Goal: Task Accomplishment & Management: Manage account settings

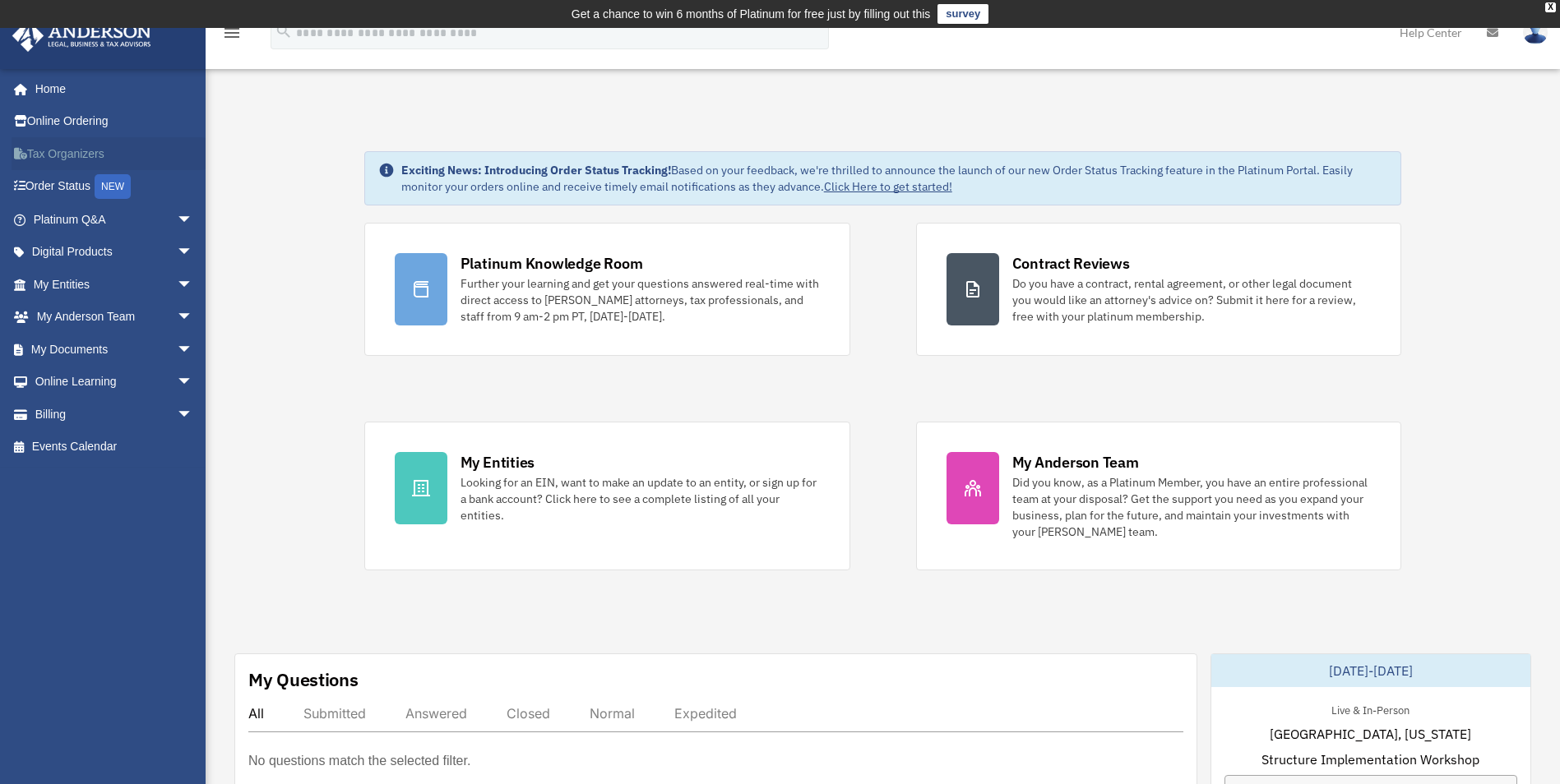
click at [85, 157] on link "Tax Organizers" at bounding box center [115, 153] width 206 height 33
click at [97, 342] on link "My Documents arrow_drop_down" at bounding box center [115, 349] width 206 height 33
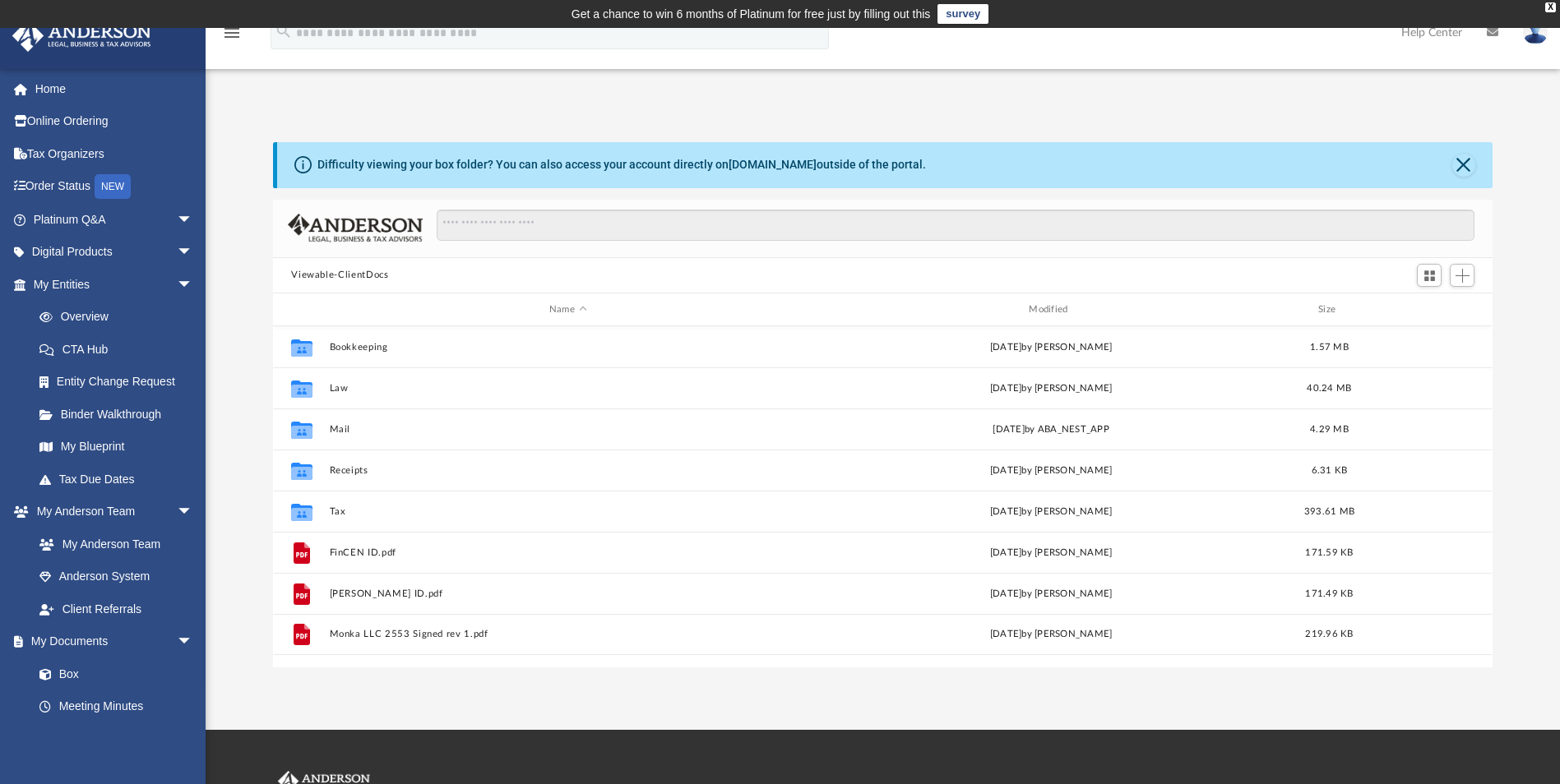
scroll to position [362, 1207]
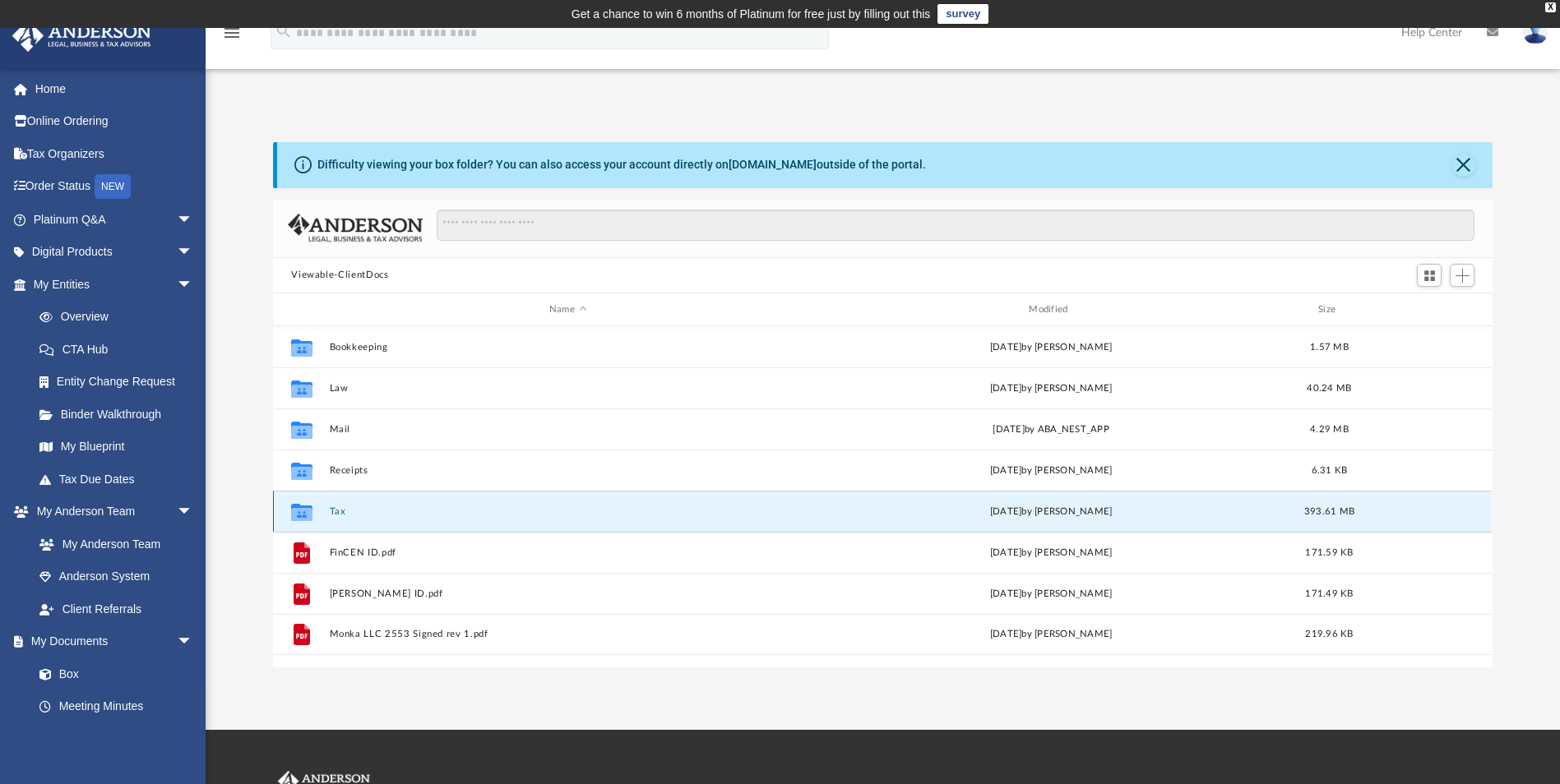
click at [340, 513] on button "Tax" at bounding box center [568, 512] width 476 height 11
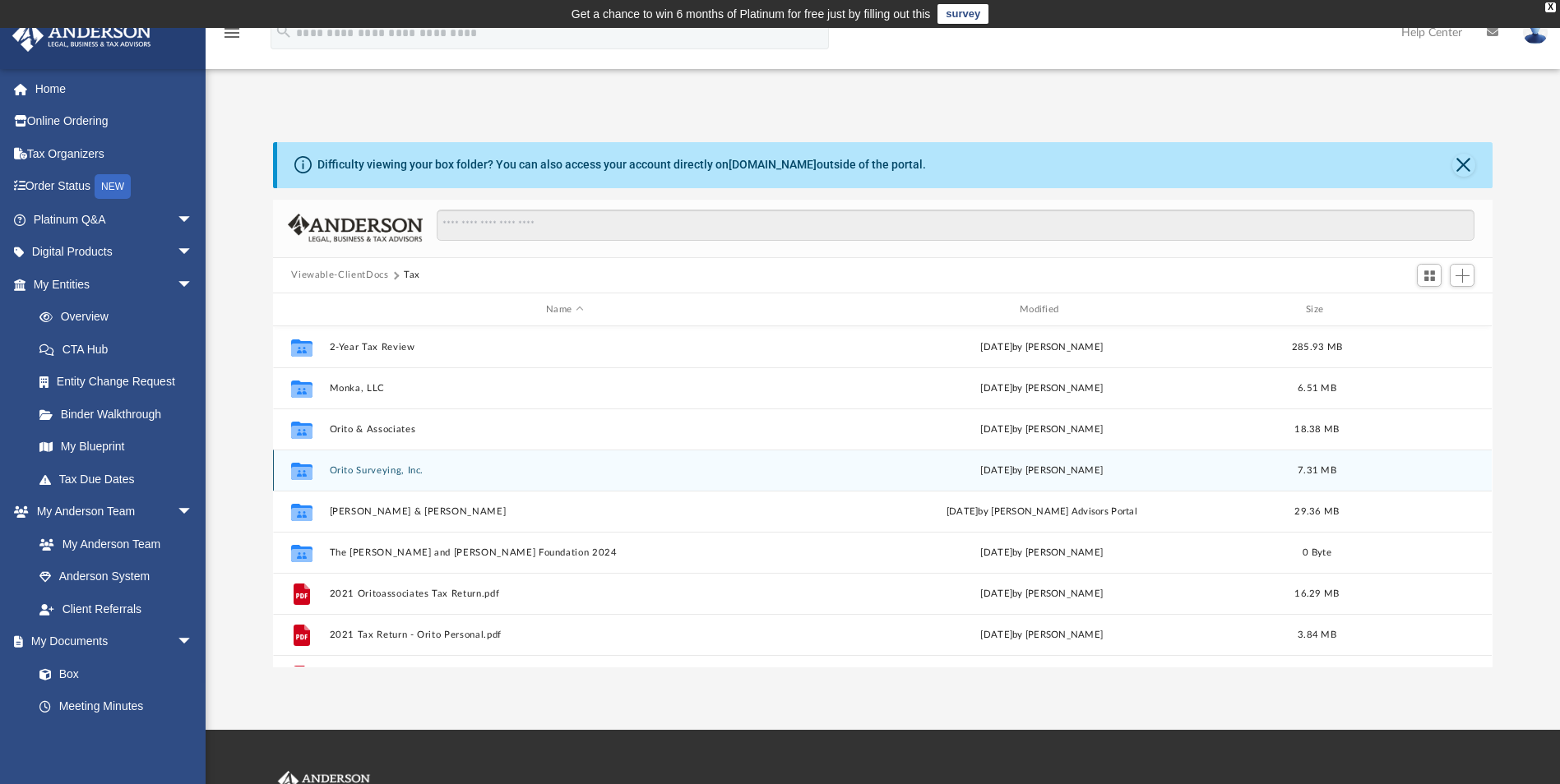
click at [367, 469] on button "Orito Surveying, Inc." at bounding box center [565, 471] width 470 height 11
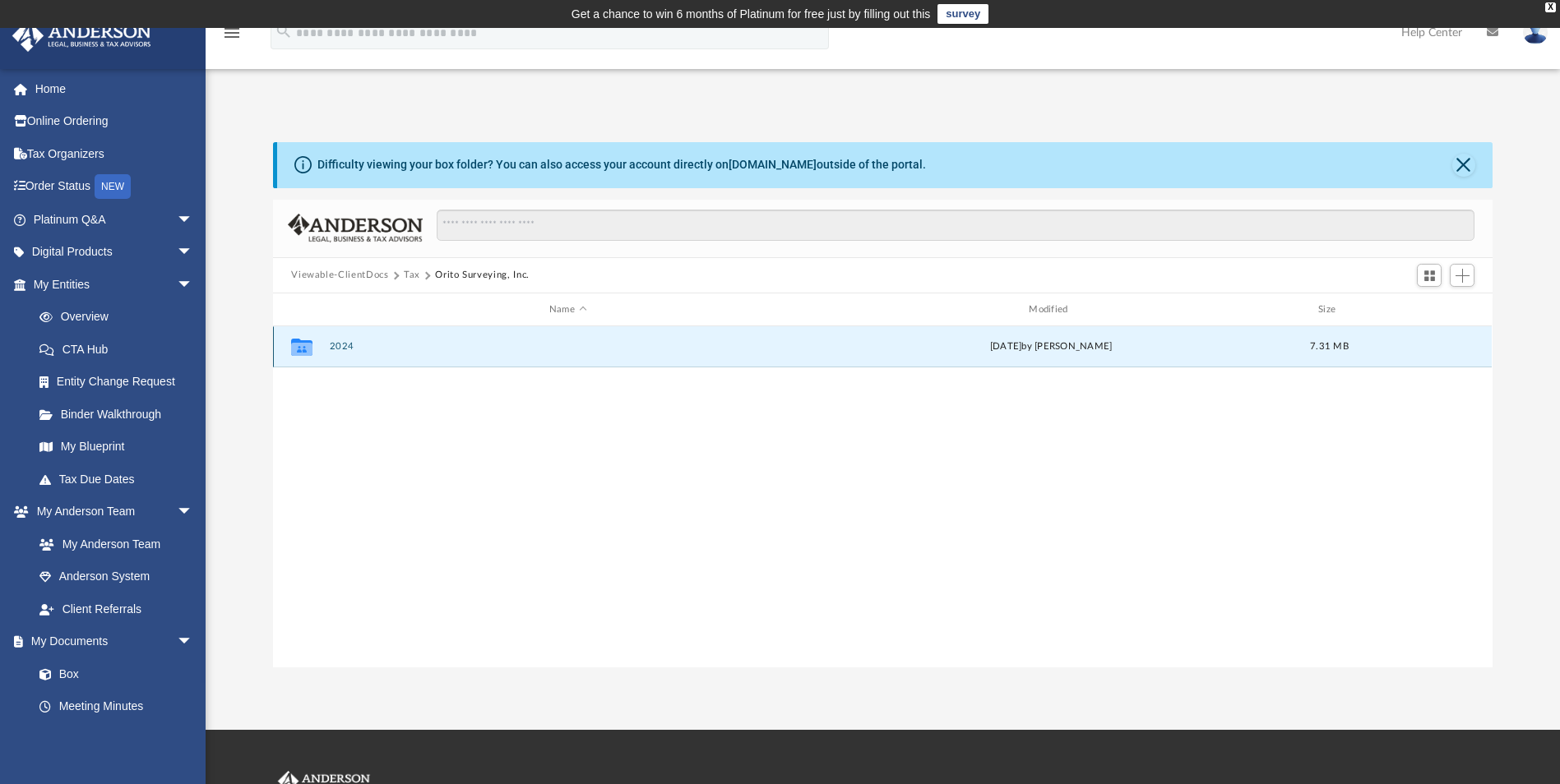
click at [340, 343] on button "2024" at bounding box center [568, 347] width 476 height 11
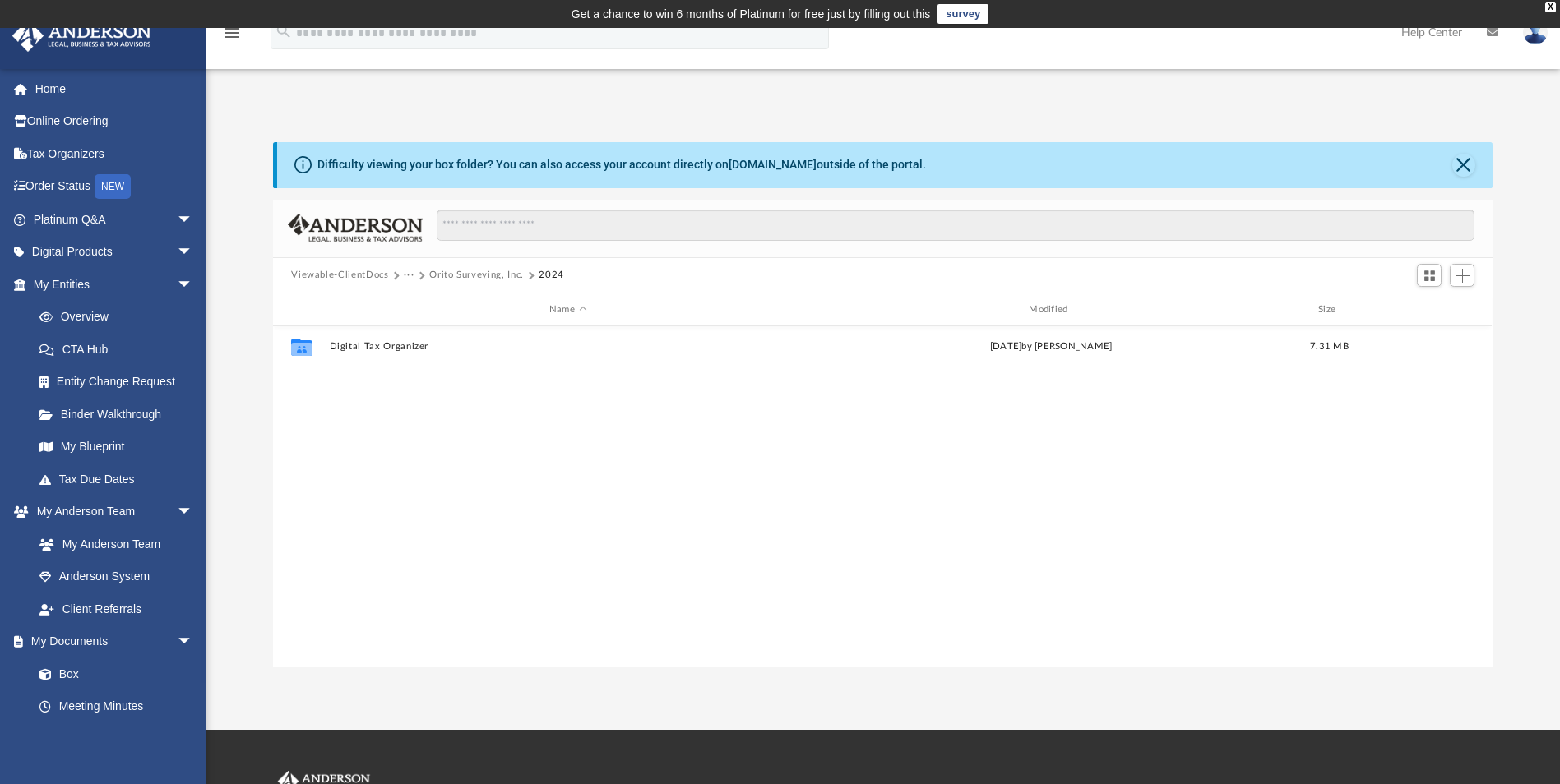
click at [457, 407] on div "Collaborated Folder Digital Tax Organizer Fri Aug 15 2025 by Reynaldo Orito 7.3…" at bounding box center [882, 497] width 1219 height 340
click at [486, 272] on button "Orito Surveying, Inc." at bounding box center [476, 276] width 95 height 15
click at [1467, 276] on span "Add" at bounding box center [1462, 276] width 14 height 14
click at [1423, 307] on li "Upload" at bounding box center [1439, 308] width 53 height 18
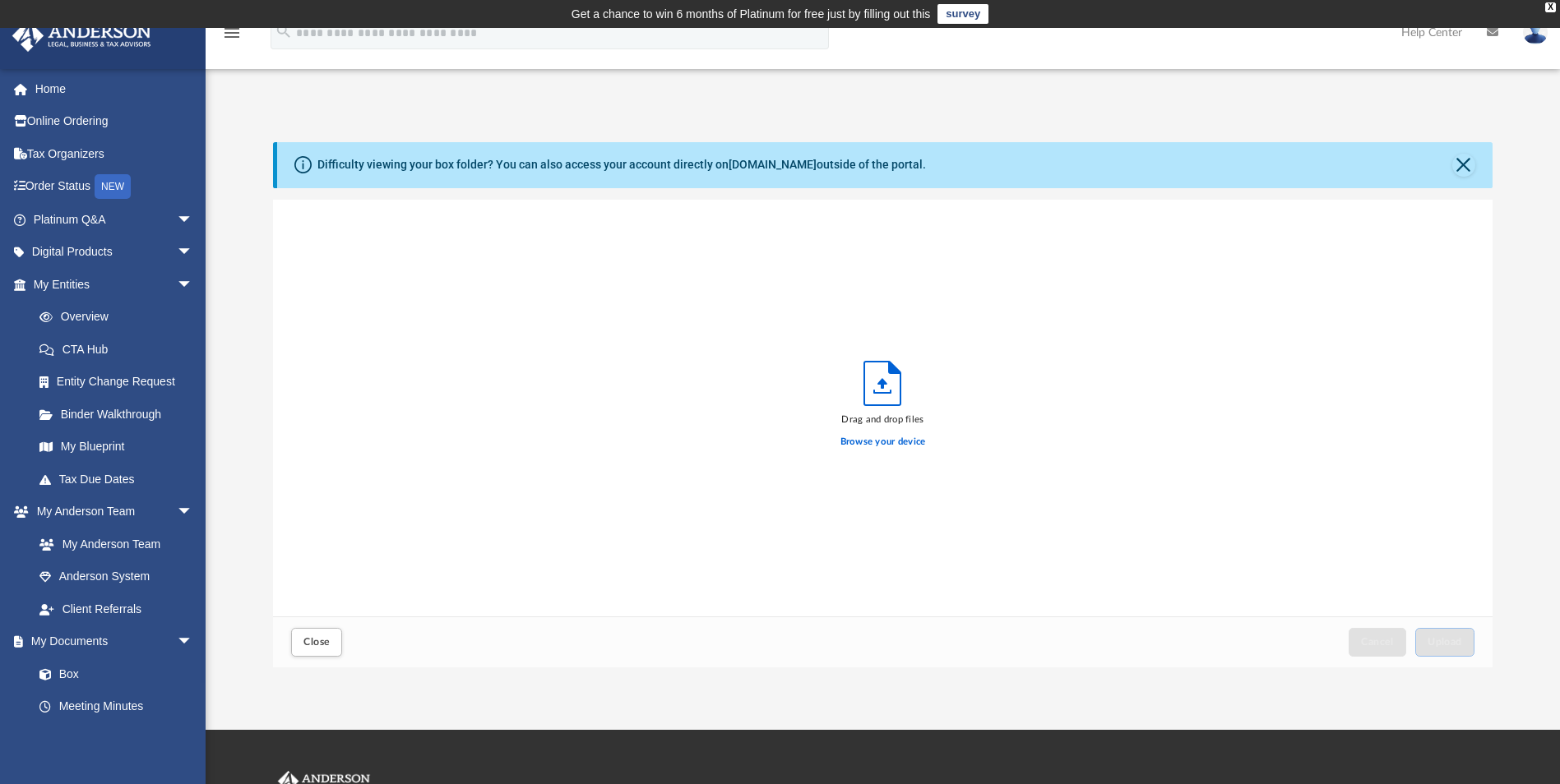
scroll to position [405, 1207]
click at [877, 443] on label "Browse your device" at bounding box center [883, 442] width 85 height 15
click at [0, 0] on input "Browse your device" at bounding box center [0, 0] width 0 height 0
click at [1439, 643] on span "Upload" at bounding box center [1444, 642] width 34 height 10
click at [333, 644] on button "Close" at bounding box center [316, 642] width 51 height 28
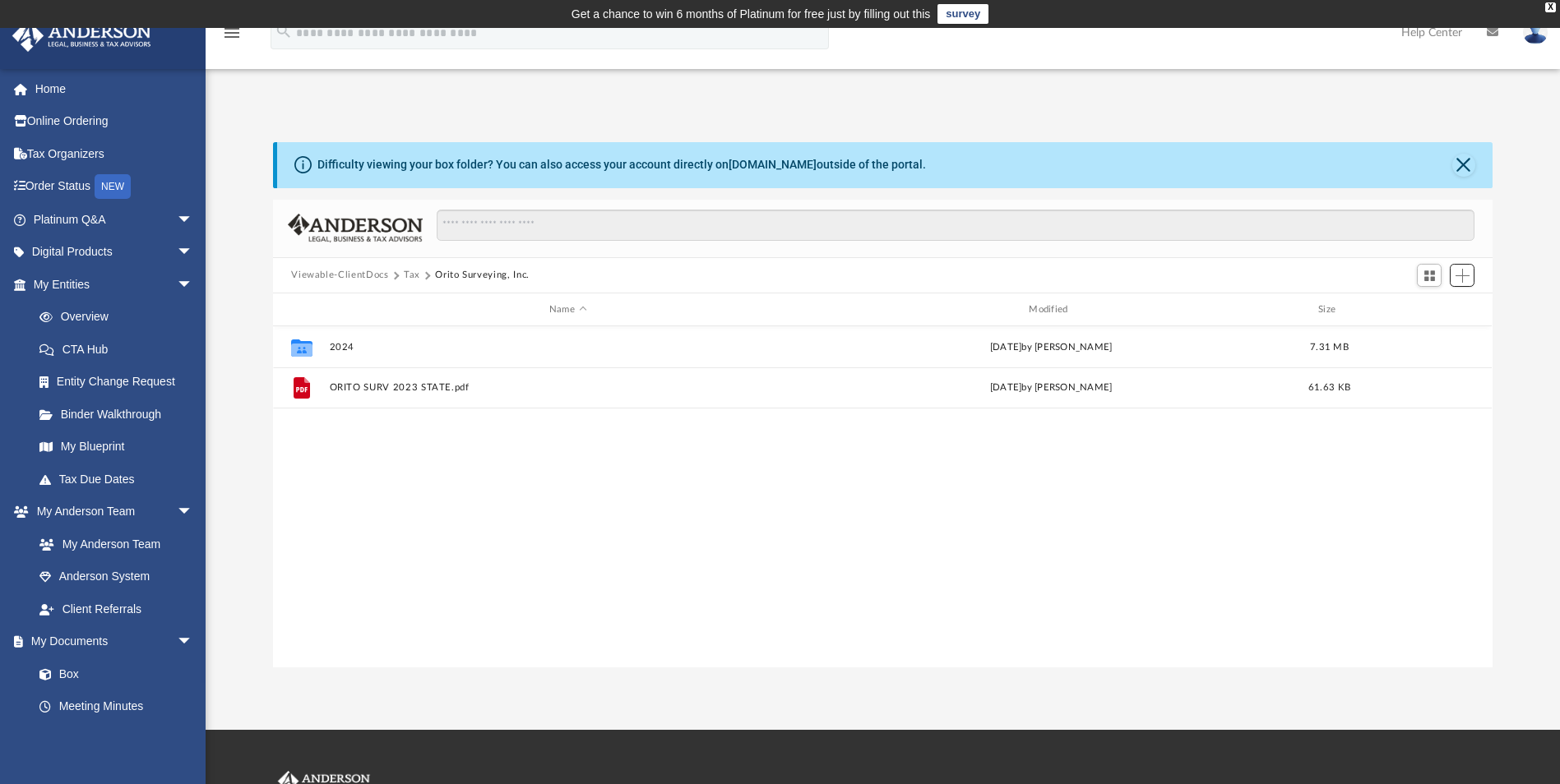
scroll to position [362, 1207]
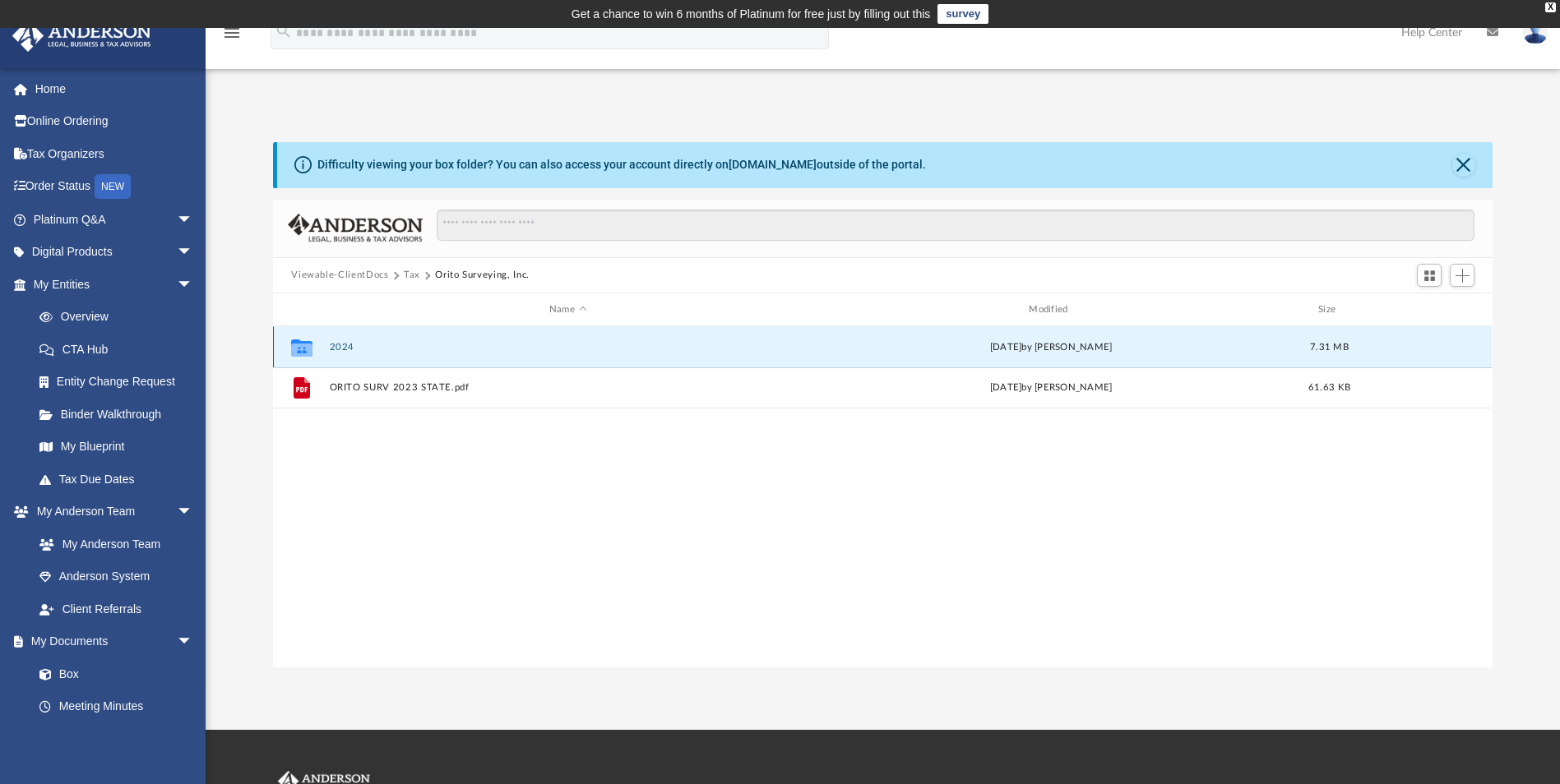
click at [347, 343] on button "2024" at bounding box center [568, 347] width 476 height 11
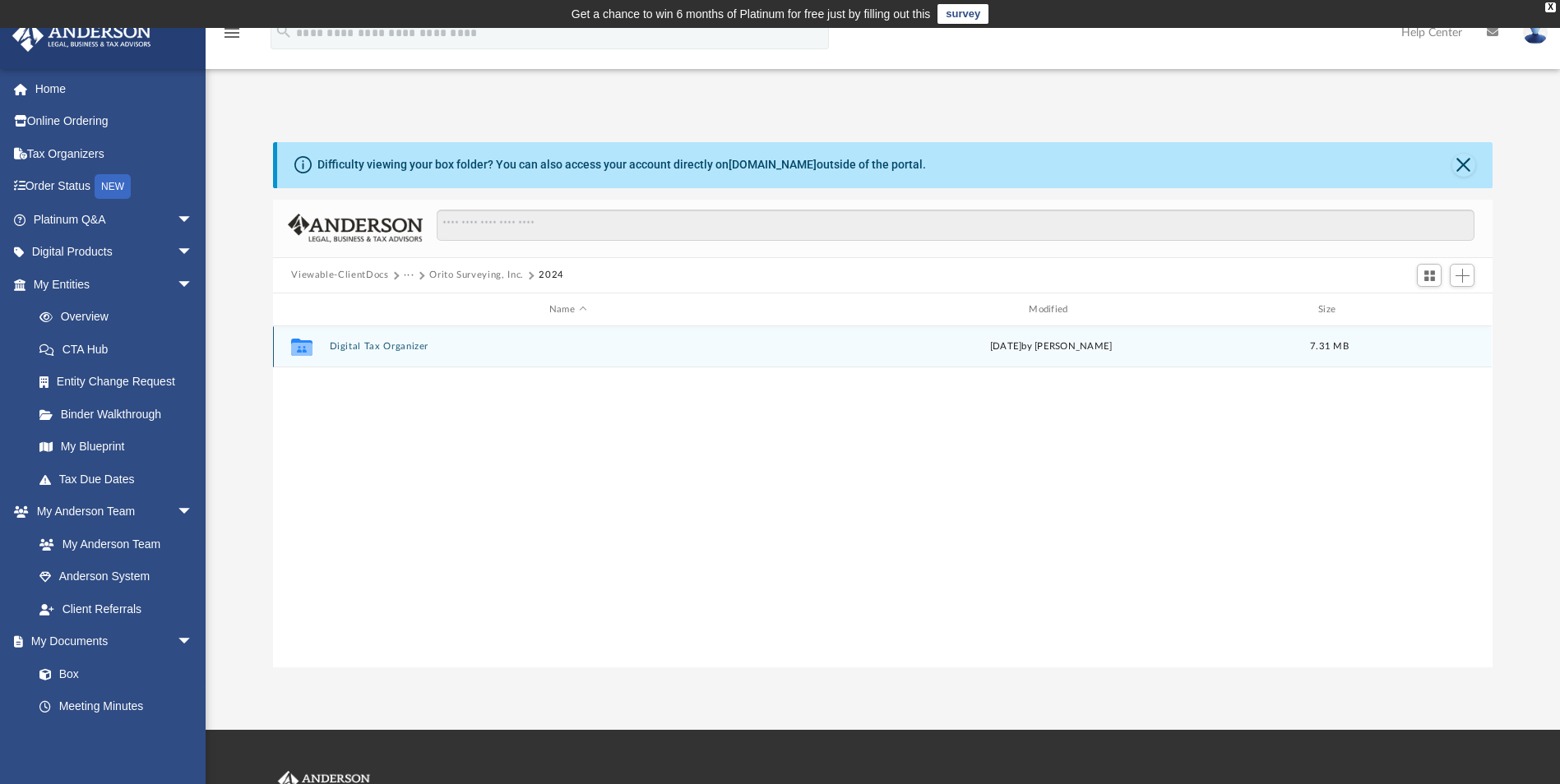
click at [379, 346] on button "Digital Tax Organizer" at bounding box center [568, 347] width 476 height 11
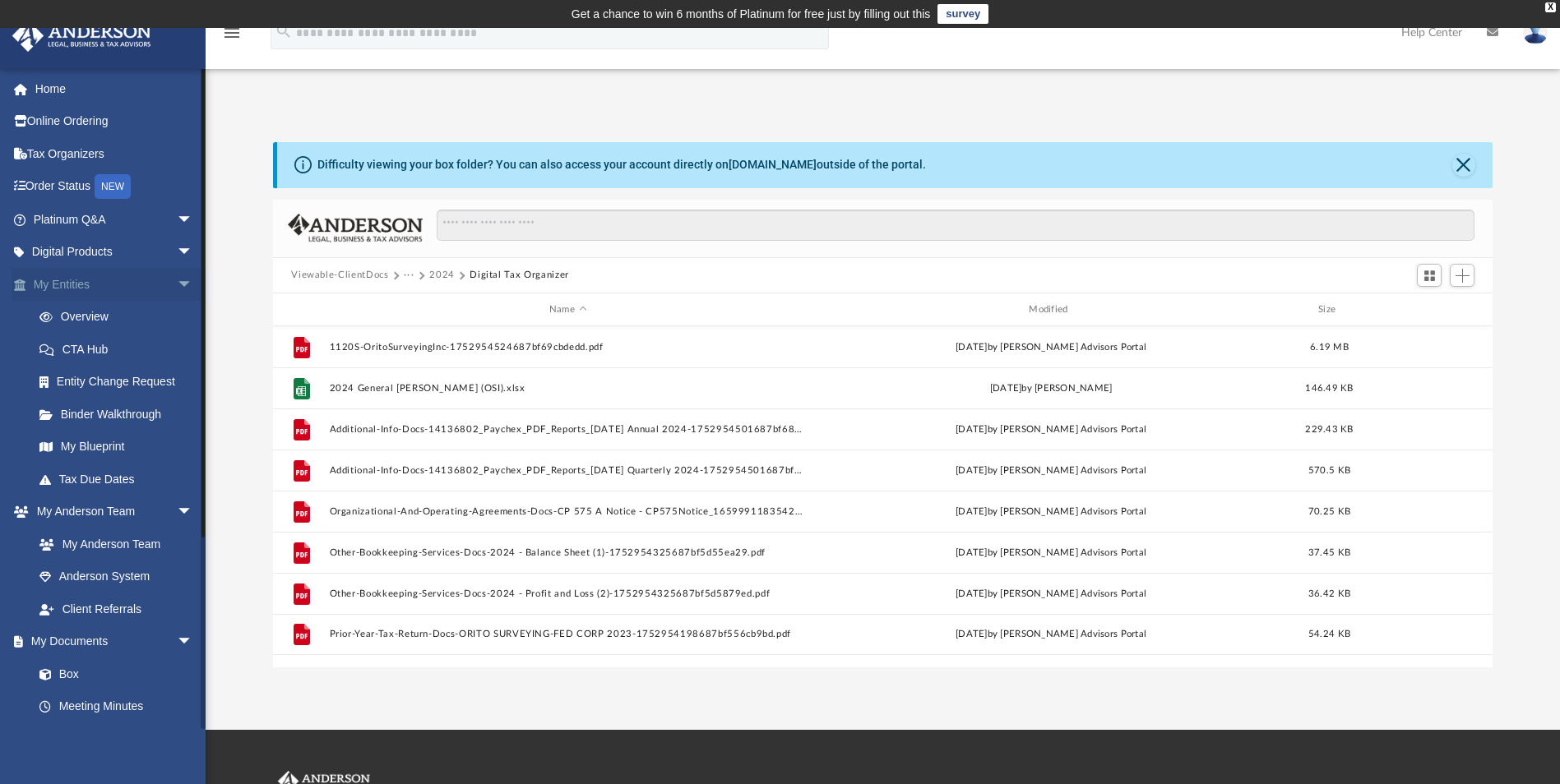
click at [80, 281] on link "My Entities arrow_drop_down" at bounding box center [115, 284] width 206 height 33
click at [88, 313] on link "Overview" at bounding box center [120, 317] width 195 height 33
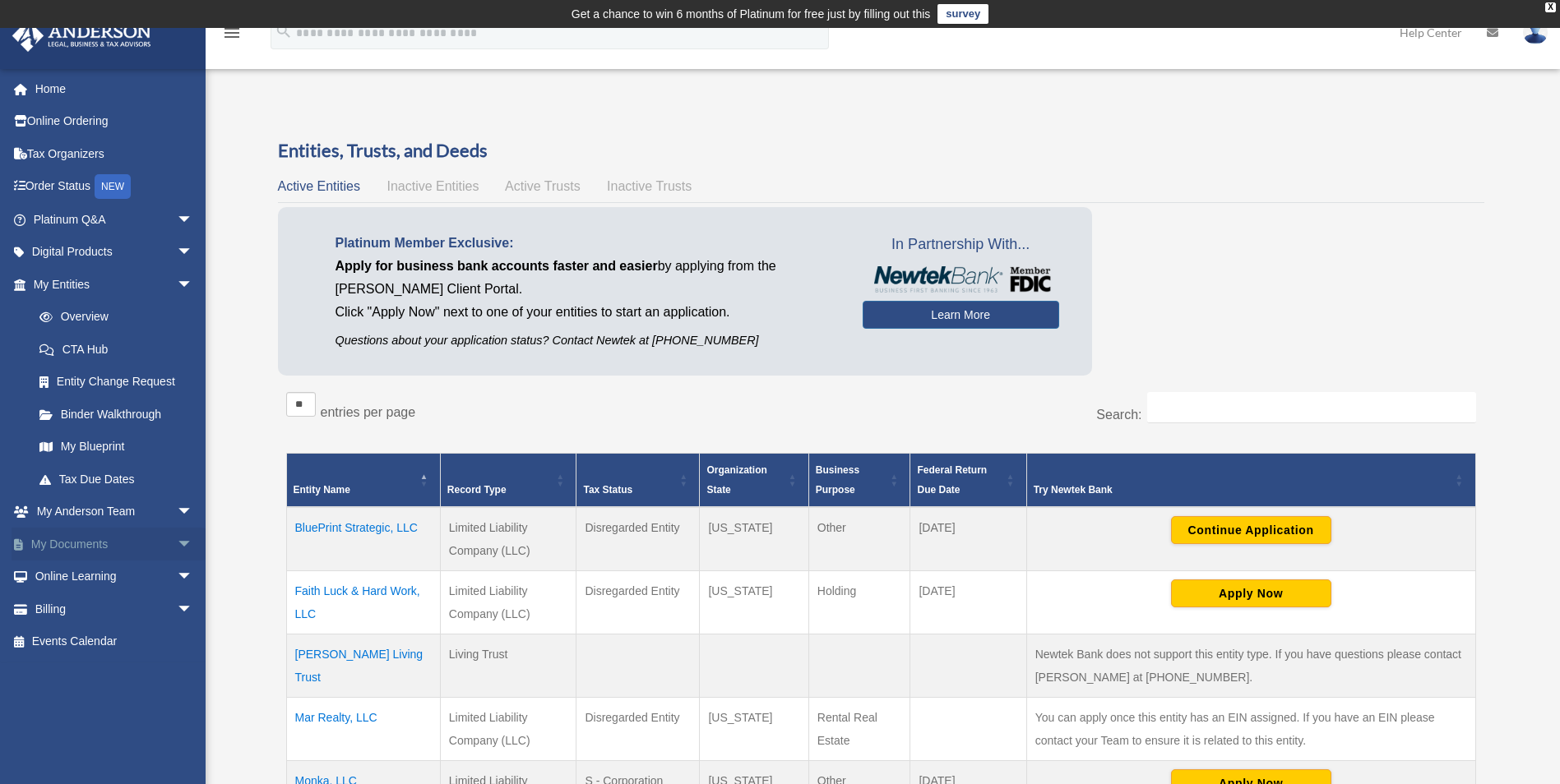
click at [149, 545] on link "My Documents arrow_drop_down" at bounding box center [115, 544] width 206 height 33
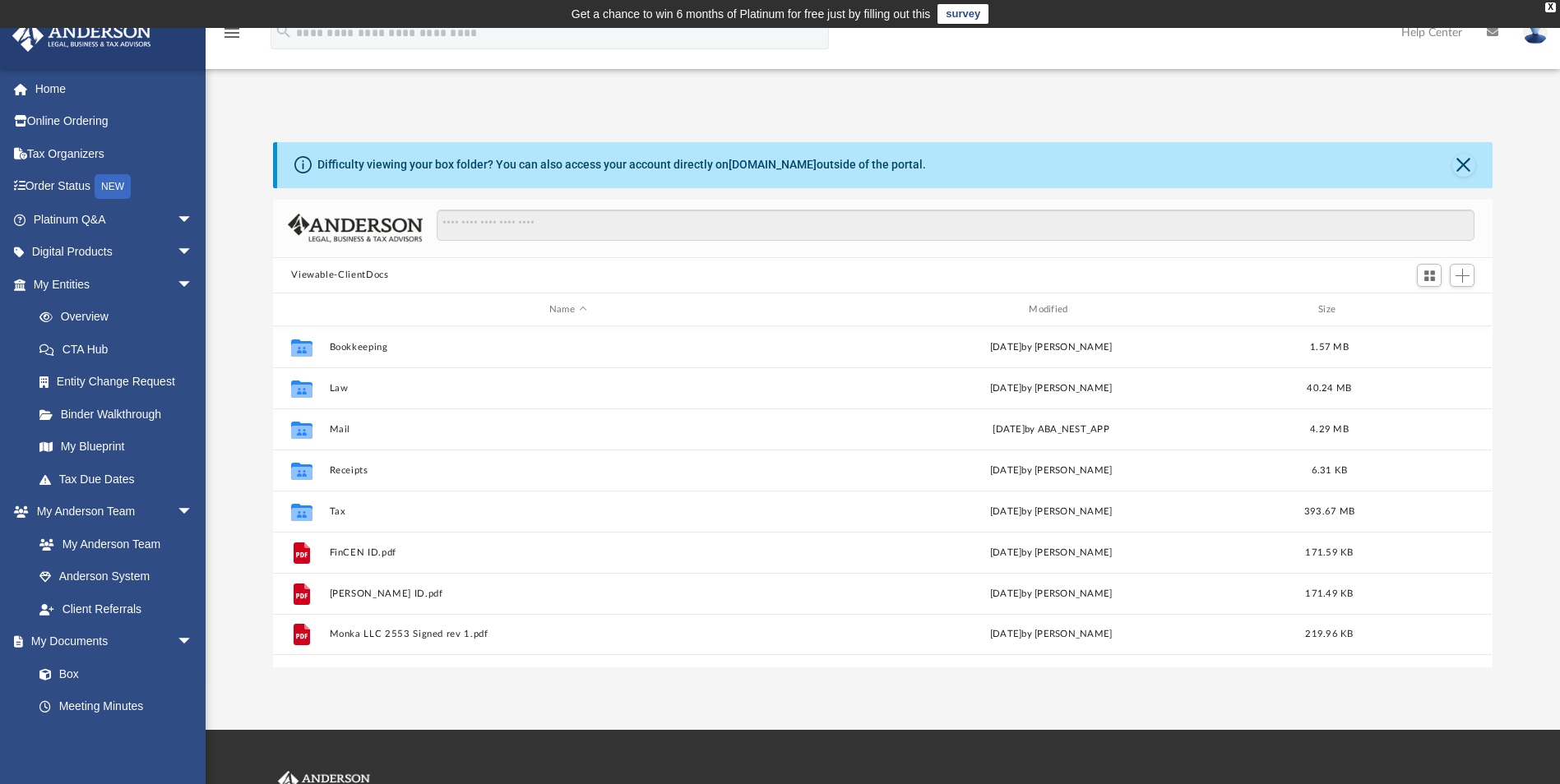
scroll to position [362, 1207]
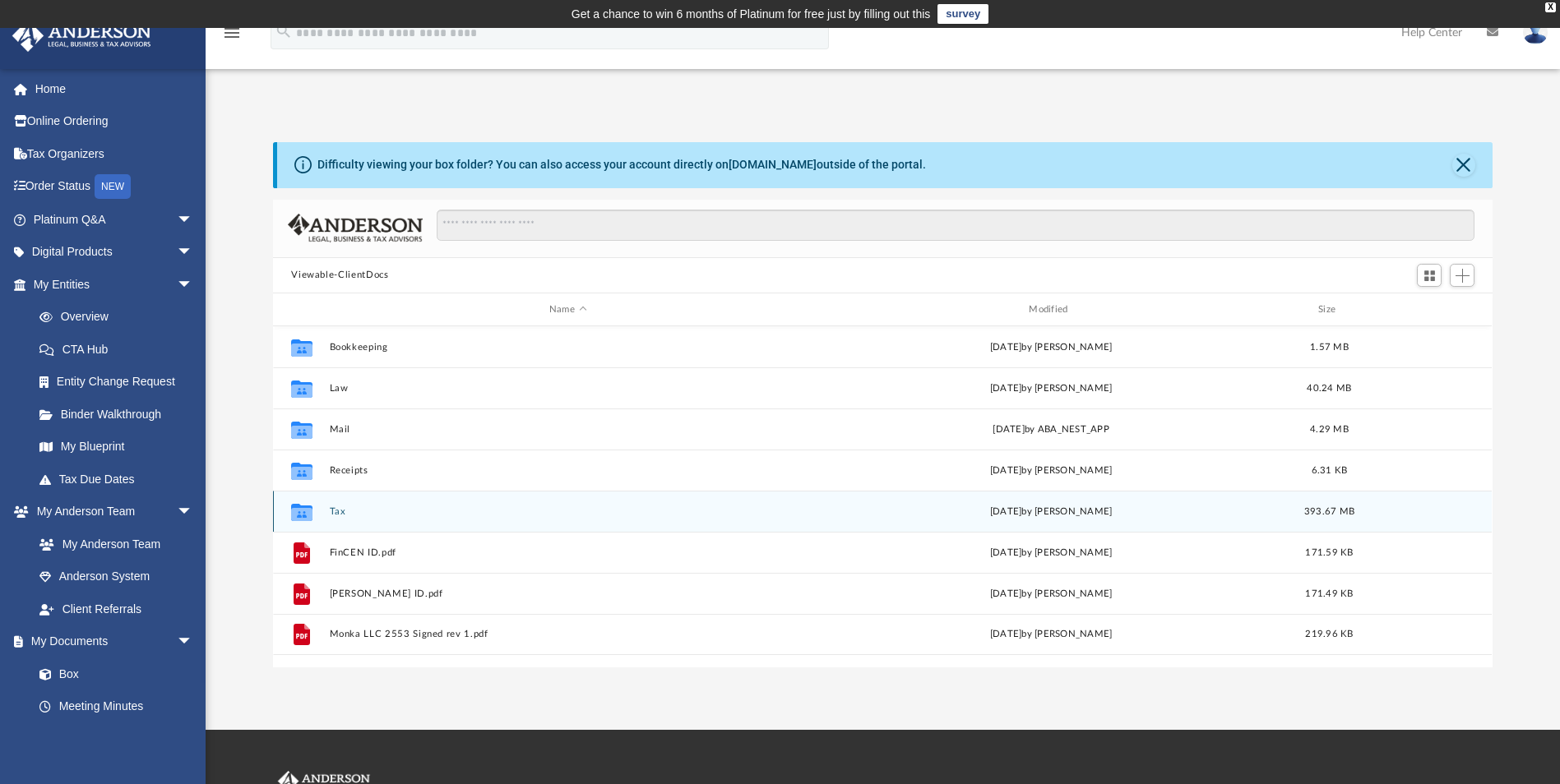
click at [340, 515] on button "Tax" at bounding box center [568, 512] width 476 height 11
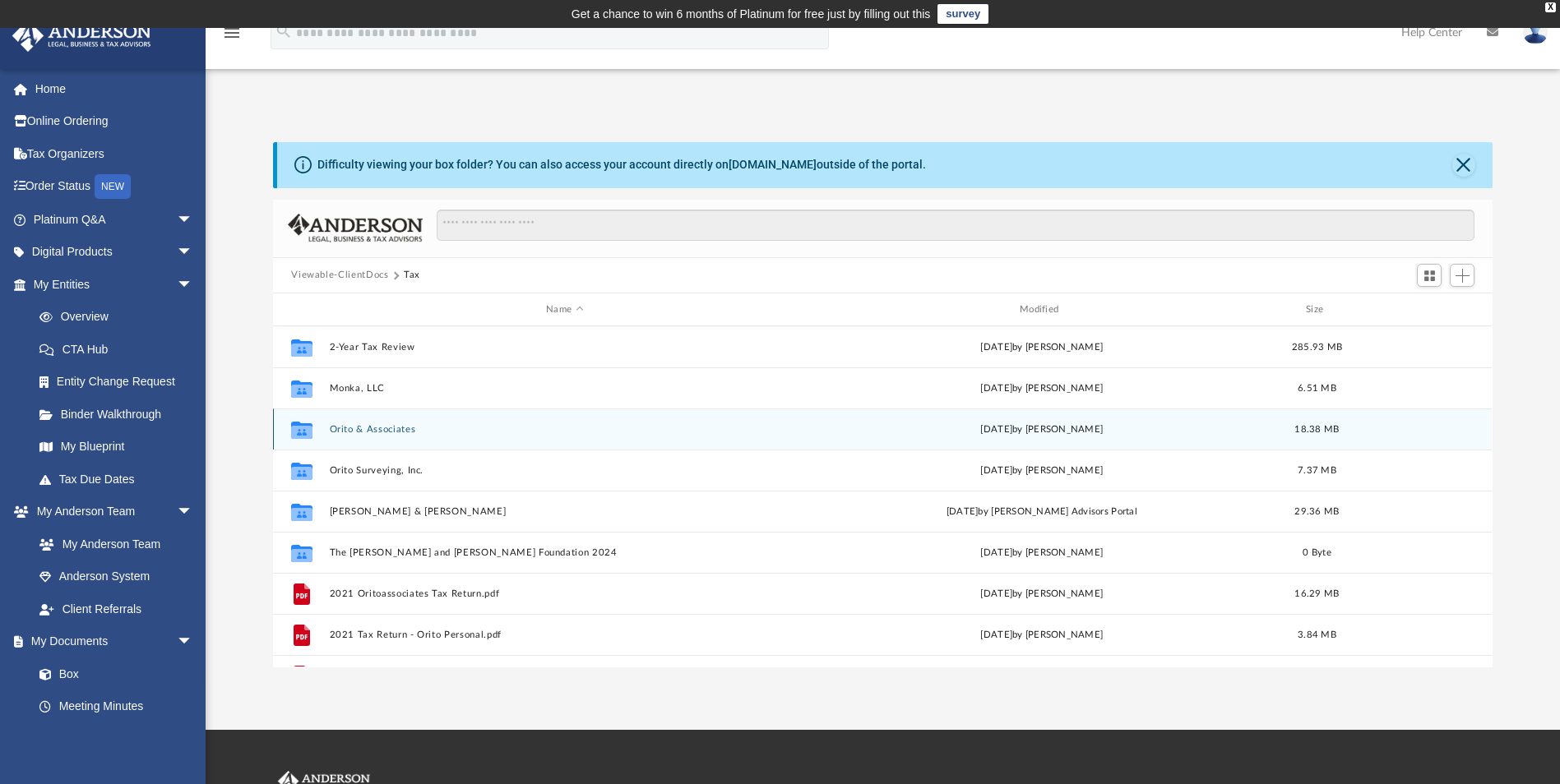
click at [369, 433] on button "Orito & Associates" at bounding box center [565, 430] width 470 height 11
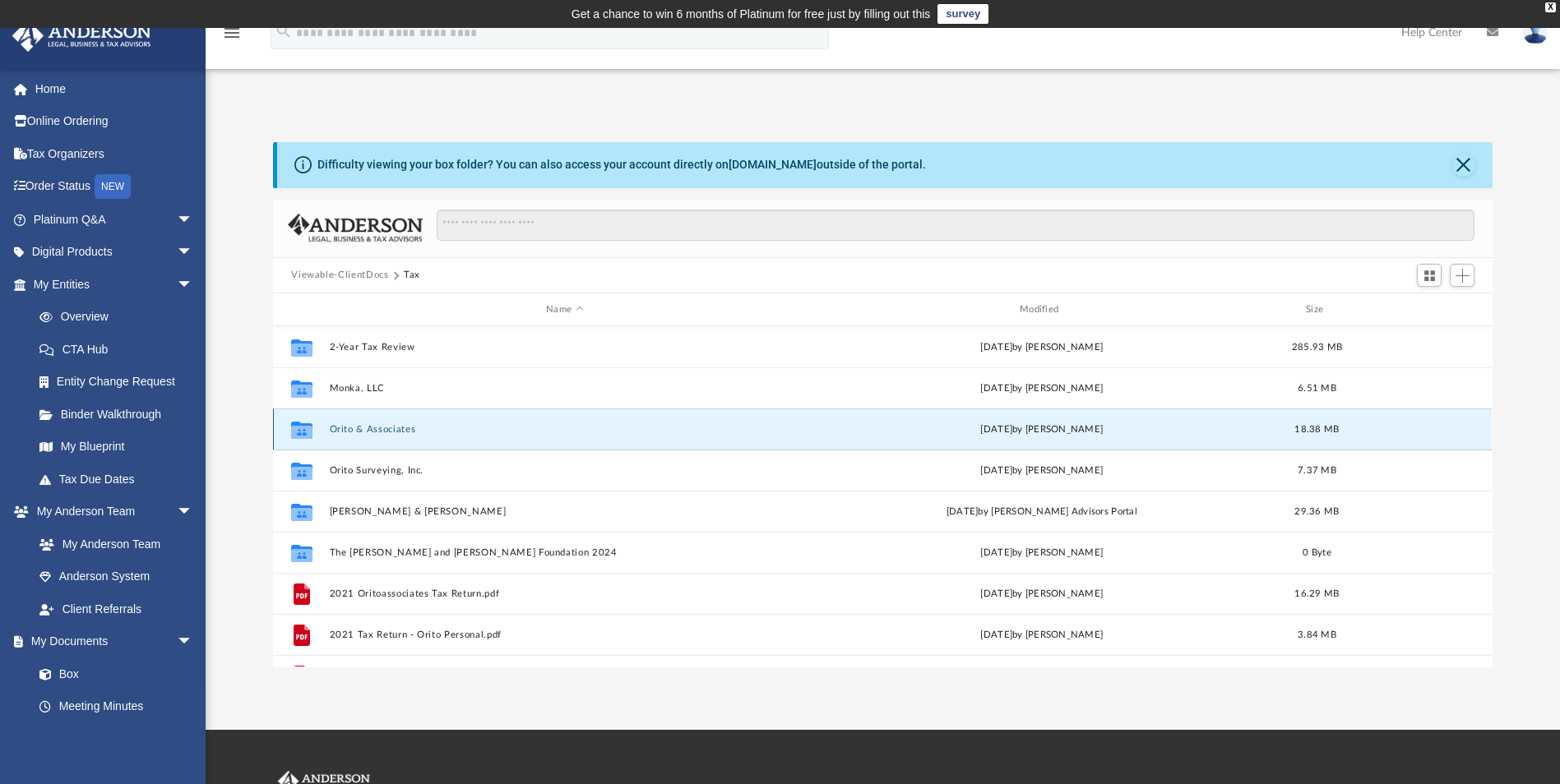
click at [369, 433] on button "Orito & Associates" at bounding box center [565, 430] width 470 height 11
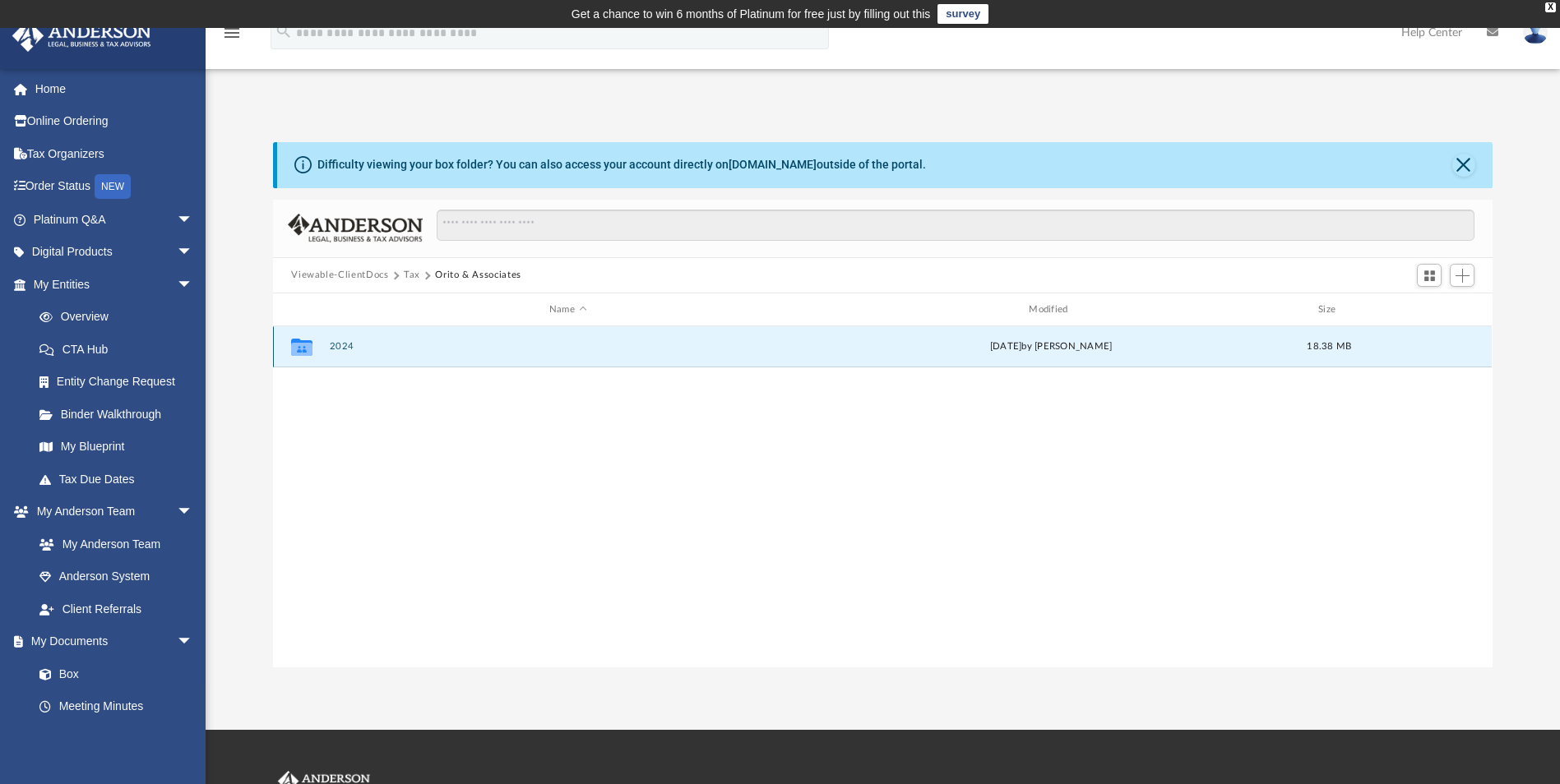
click at [338, 348] on button "2024" at bounding box center [568, 347] width 476 height 11
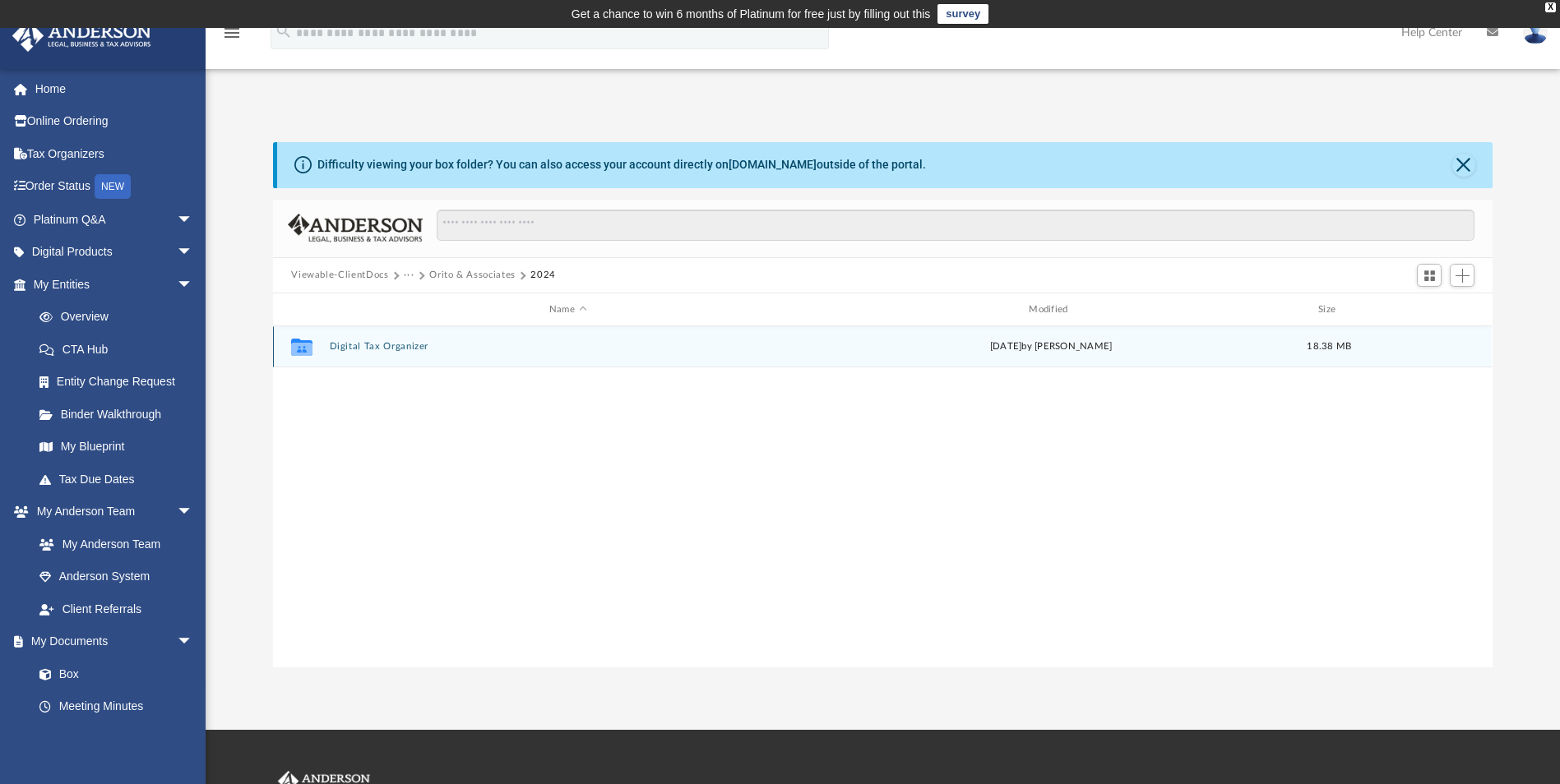
click at [338, 348] on button "Digital Tax Organizer" at bounding box center [568, 347] width 476 height 11
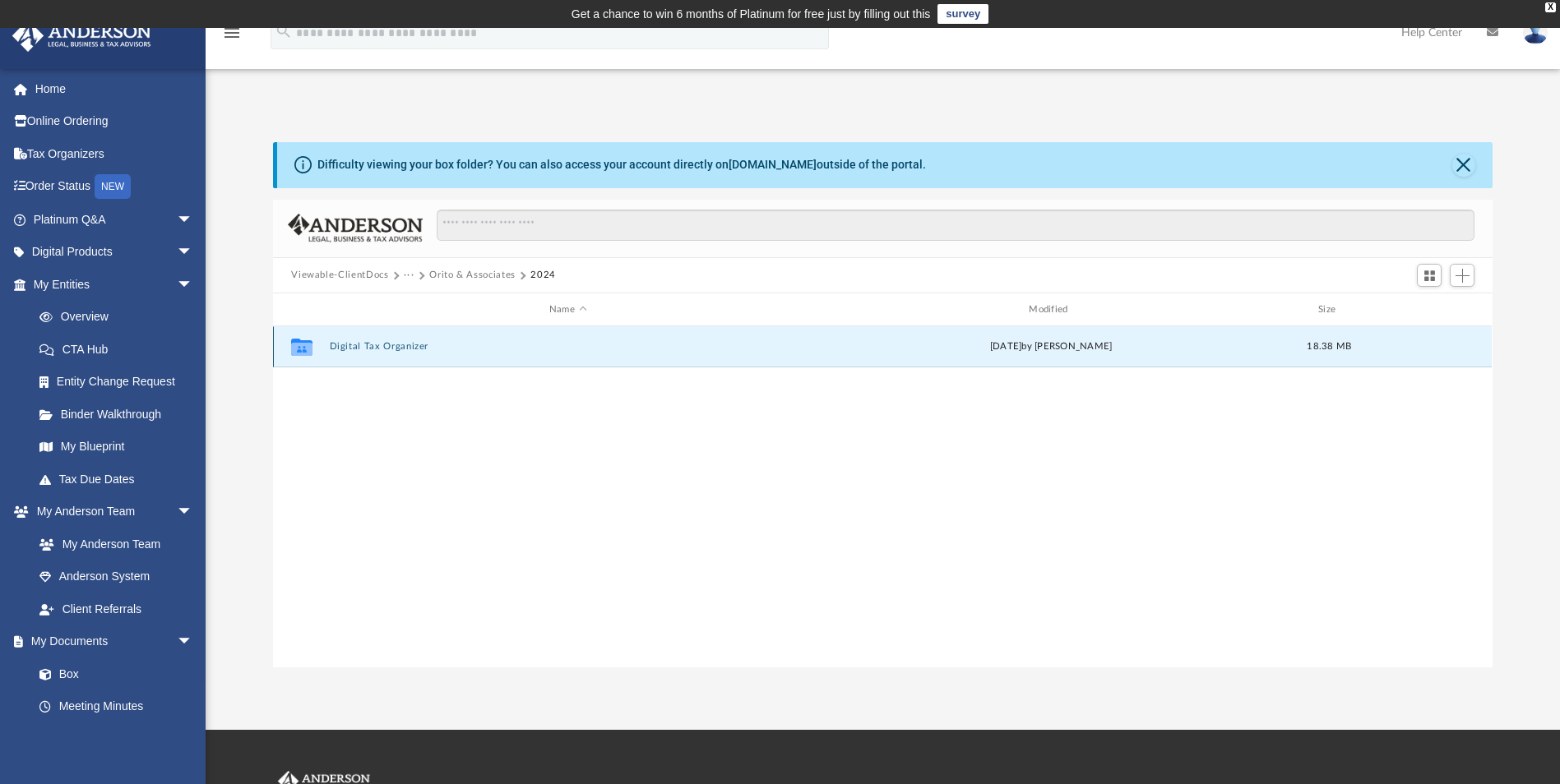
click at [338, 348] on button "Digital Tax Organizer" at bounding box center [568, 347] width 476 height 11
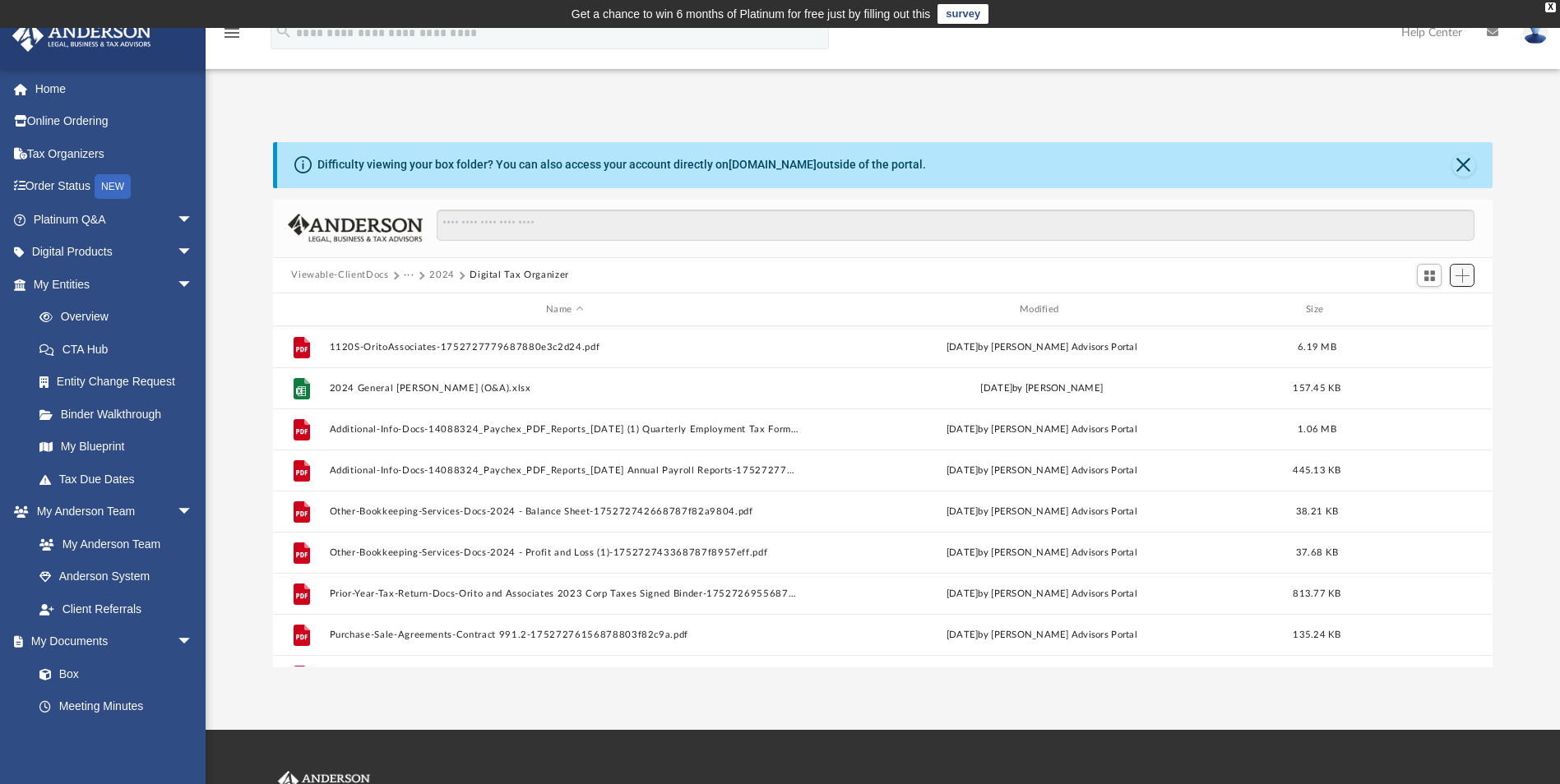
click at [1466, 273] on span "Add" at bounding box center [1462, 276] width 14 height 14
click at [1436, 308] on li "Upload" at bounding box center [1439, 308] width 53 height 18
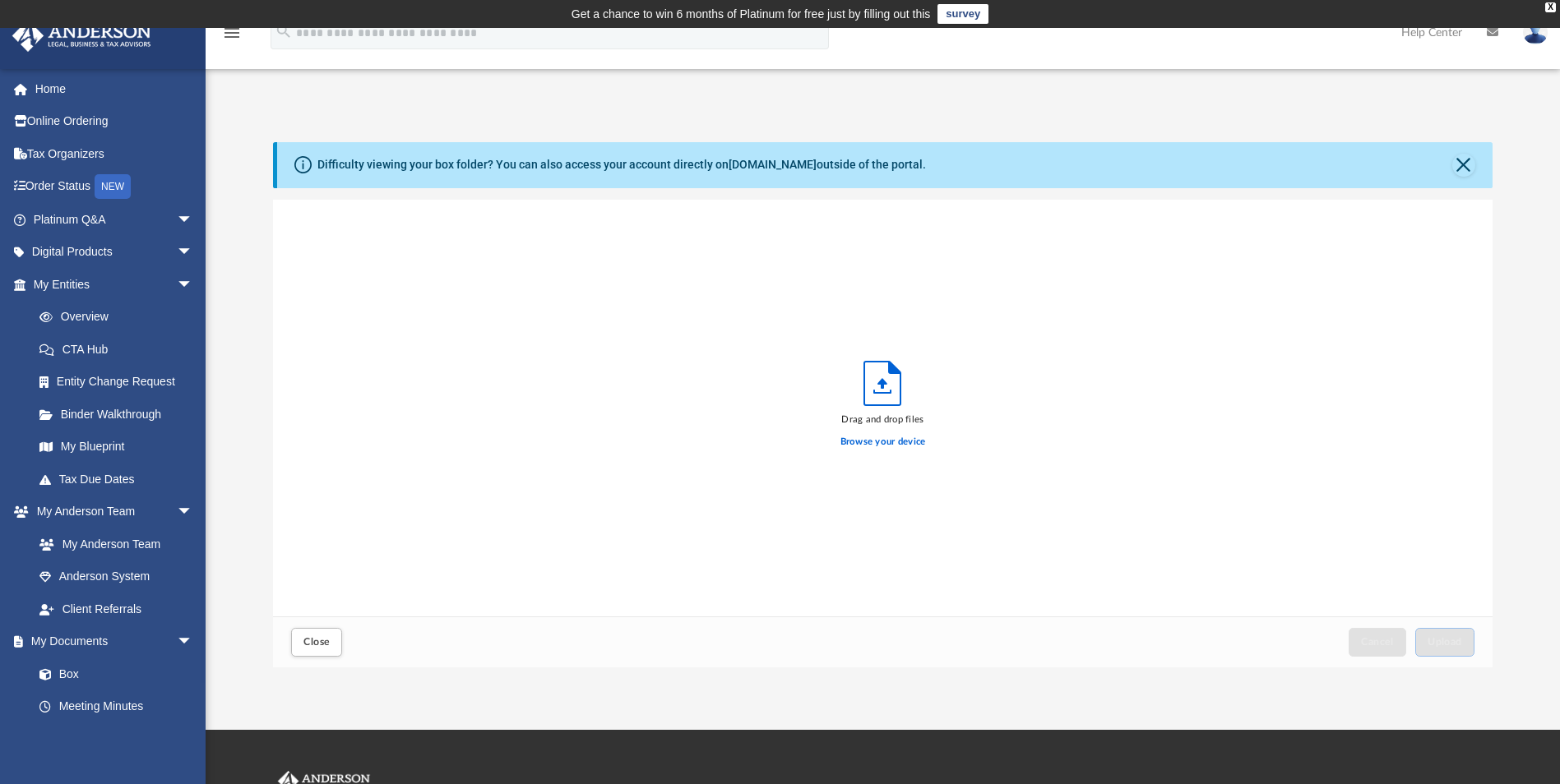
scroll to position [405, 1207]
click at [872, 437] on label "Browse your device" at bounding box center [883, 442] width 85 height 15
click at [0, 0] on input "Browse your device" at bounding box center [0, 0] width 0 height 0
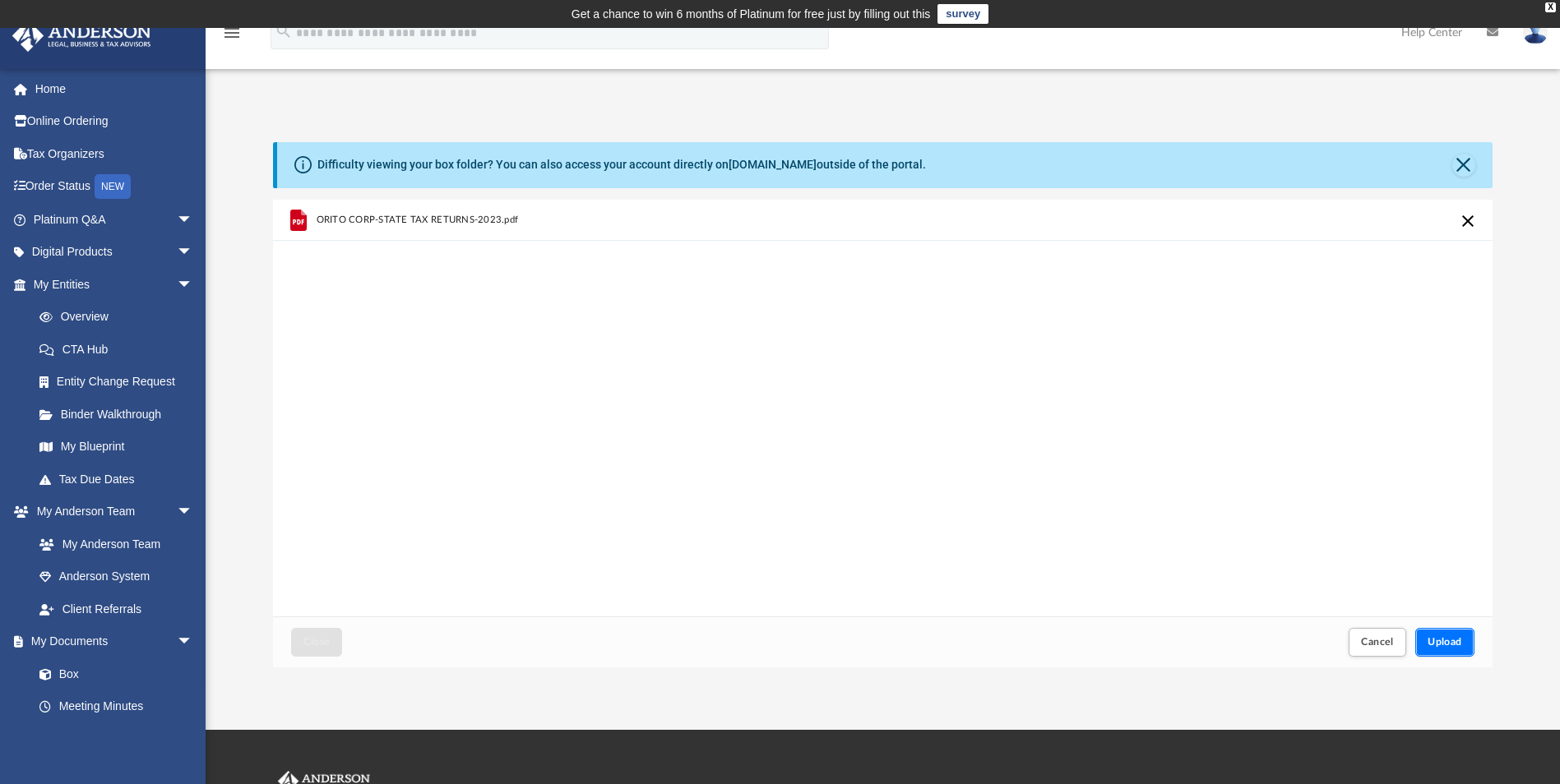
click at [1444, 634] on button "Upload" at bounding box center [1444, 642] width 59 height 28
click at [317, 642] on span "Close" at bounding box center [316, 642] width 26 height 10
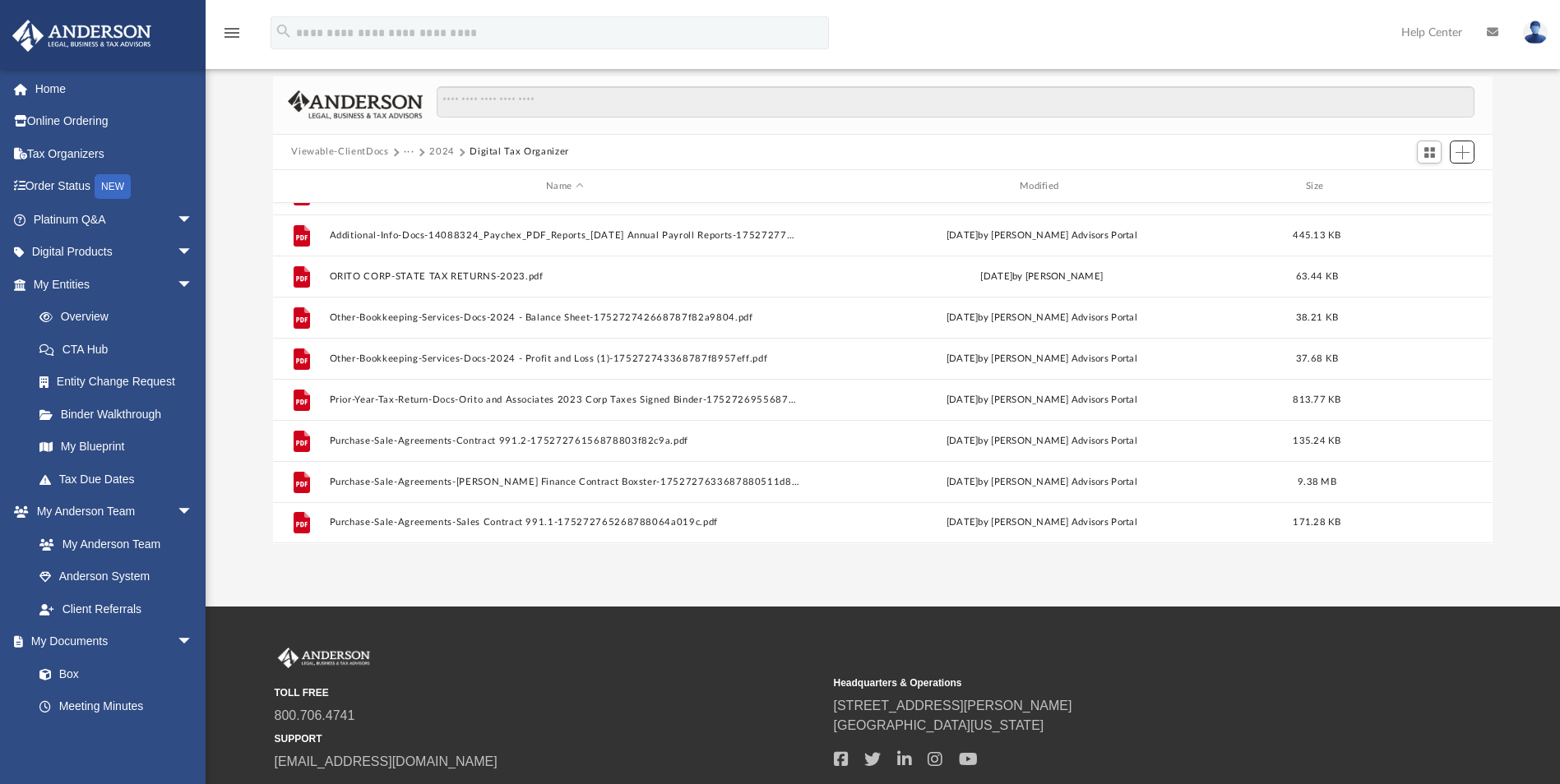
scroll to position [0, 0]
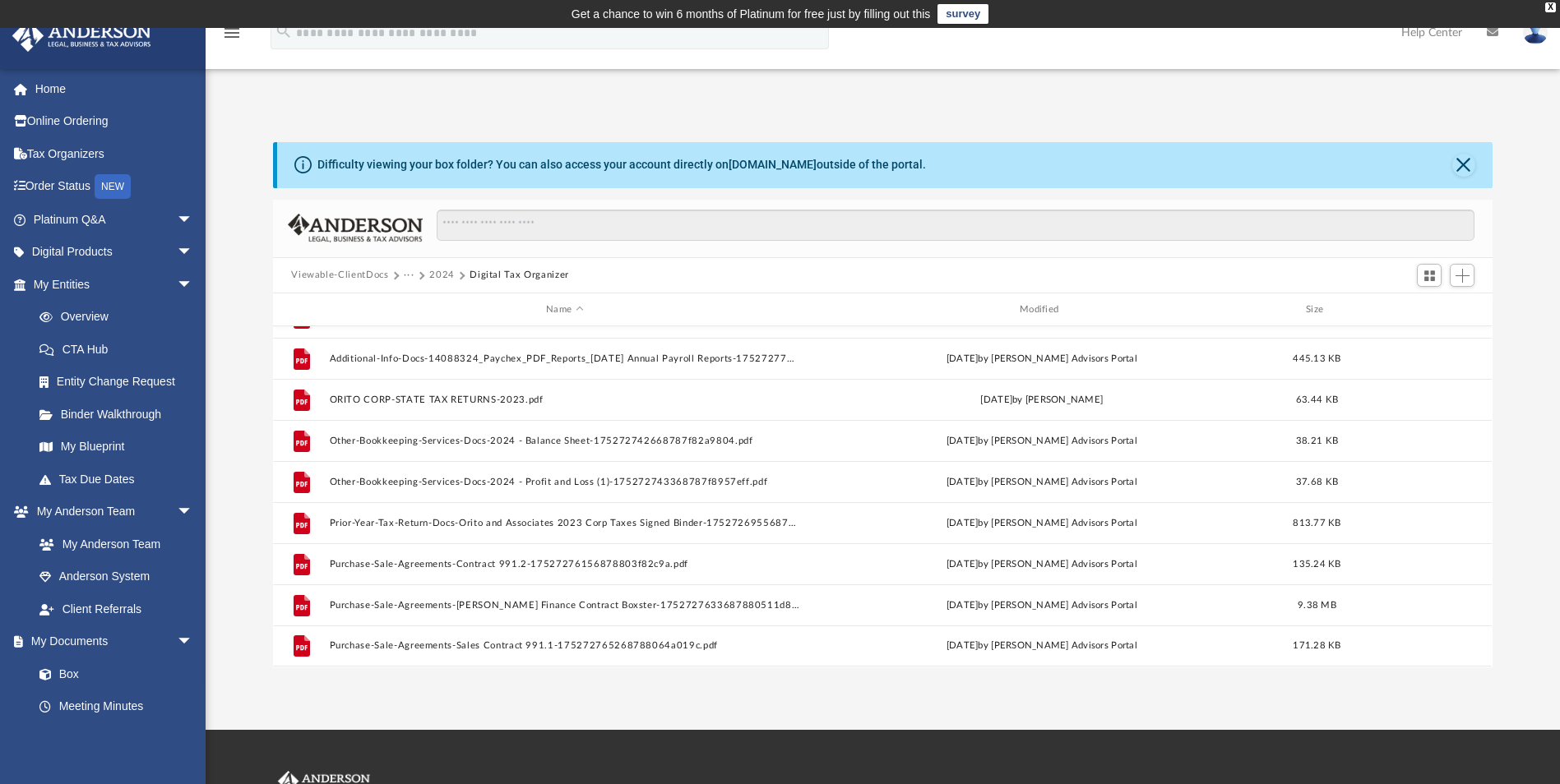
click at [394, 276] on span at bounding box center [395, 276] width 8 height 8
click at [366, 279] on button "Viewable-ClientDocs" at bounding box center [339, 276] width 97 height 15
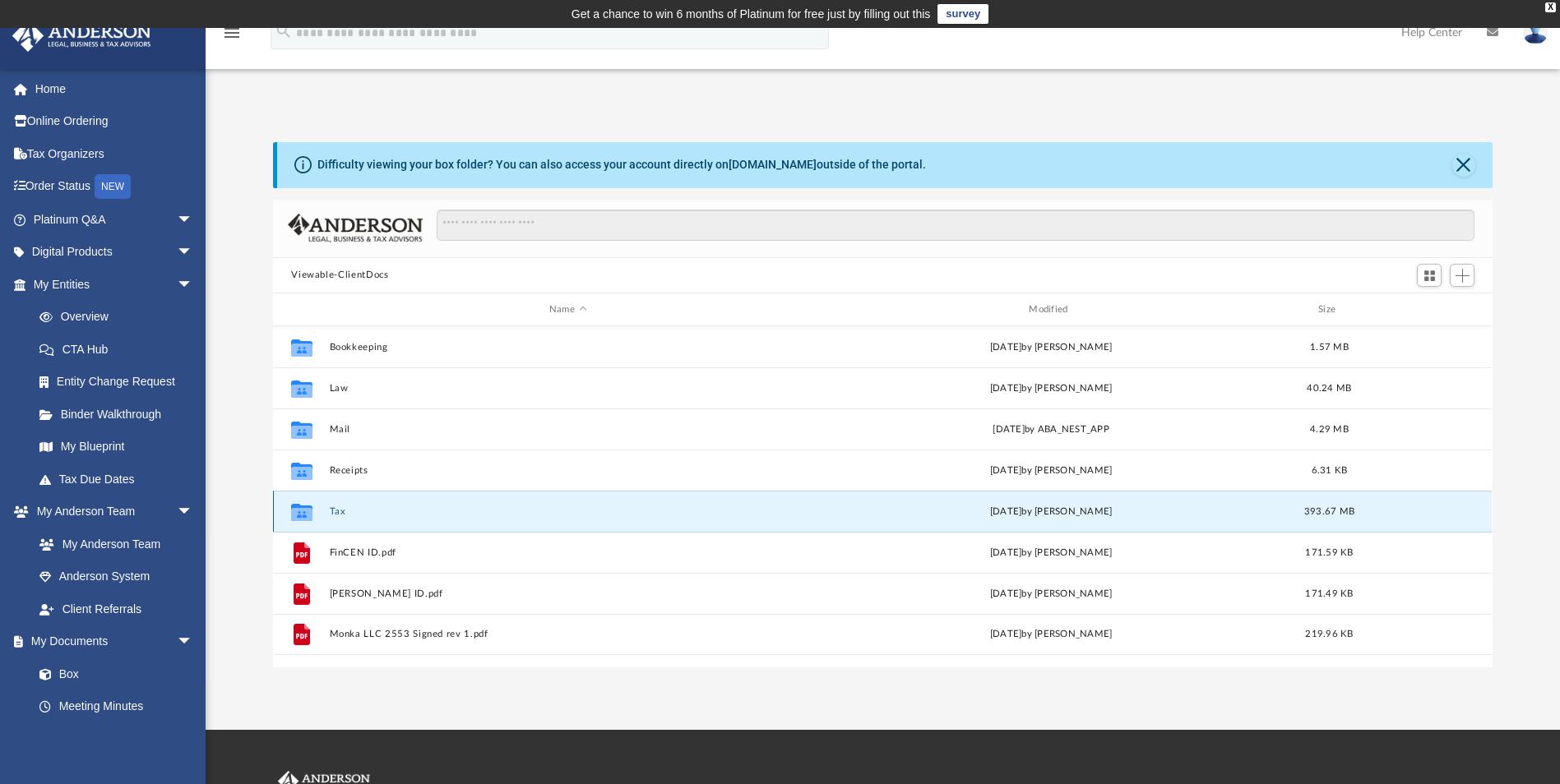
click at [335, 513] on button "Tax" at bounding box center [568, 512] width 476 height 11
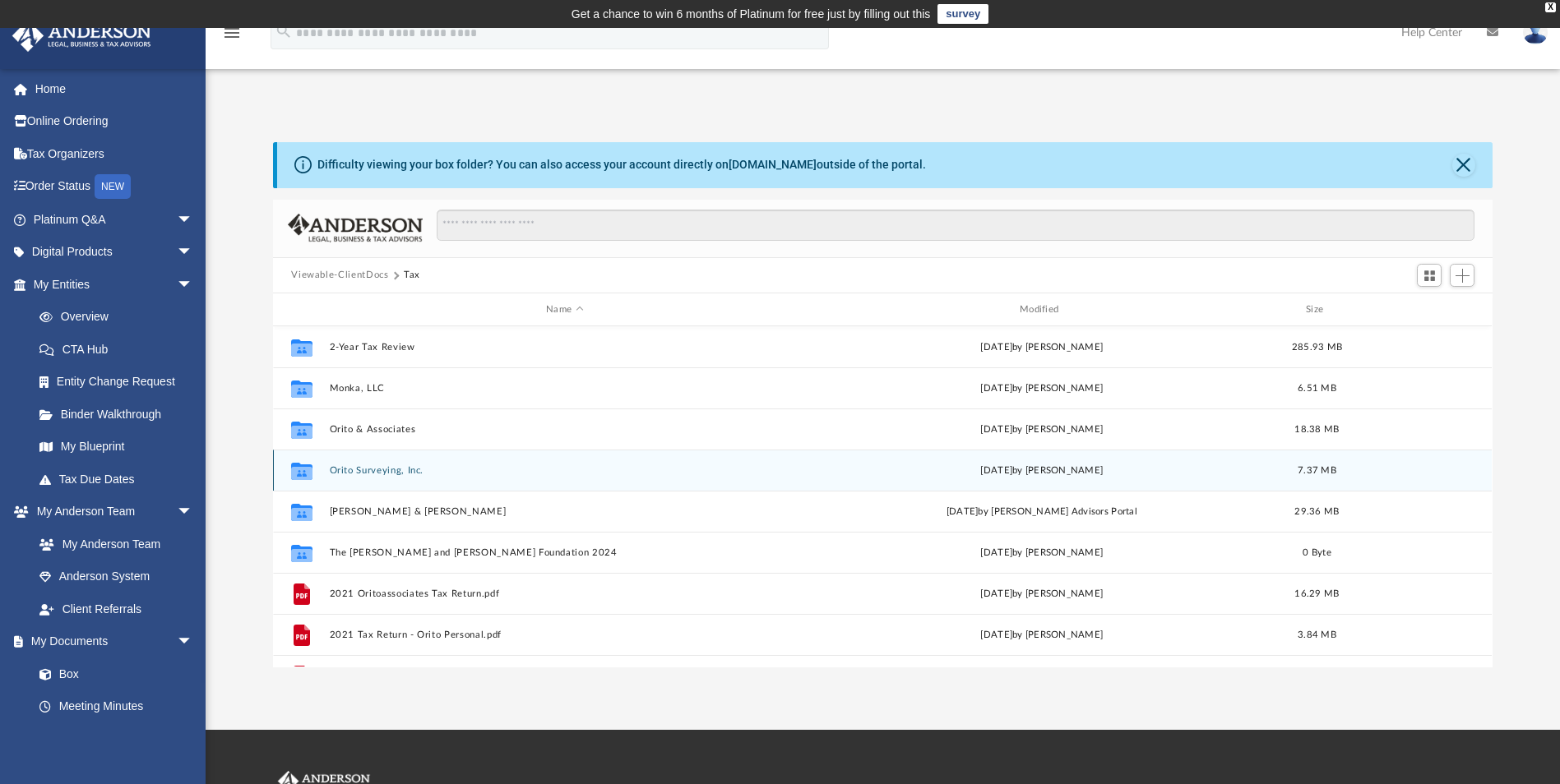
click at [381, 471] on button "Orito Surveying, Inc." at bounding box center [565, 471] width 470 height 11
